Goal: Task Accomplishment & Management: Manage account settings

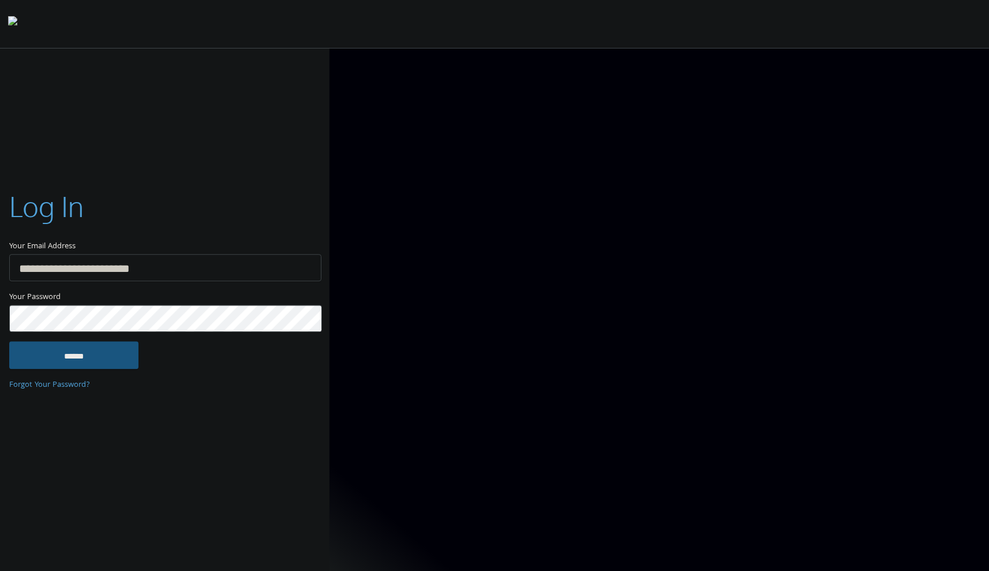
type input "**********"
click at [100, 358] on input "******" at bounding box center [73, 355] width 129 height 28
type input "**********"
click at [107, 354] on input "******" at bounding box center [73, 355] width 129 height 28
